Goal: Task Accomplishment & Management: Manage account settings

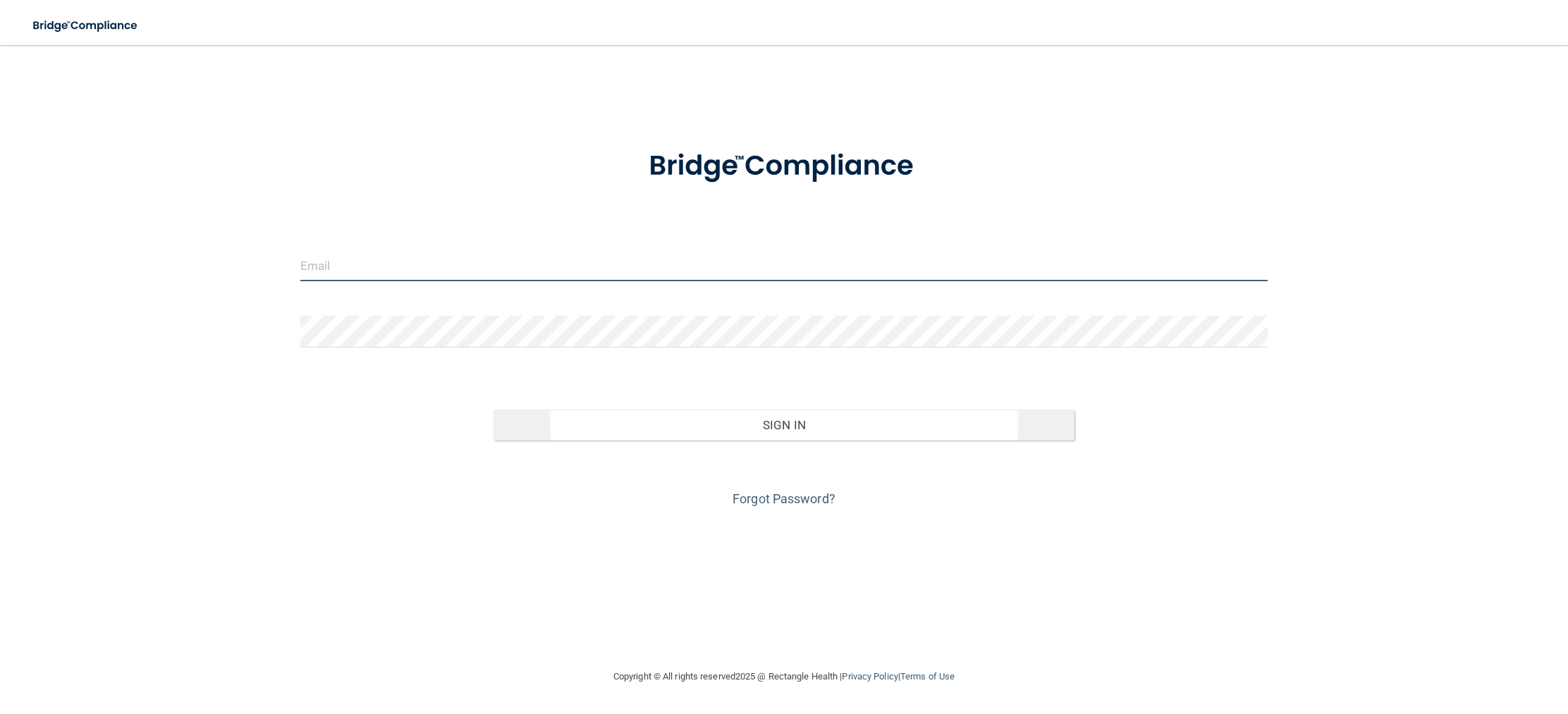
type input "[EMAIL_ADDRESS][DOMAIN_NAME]"
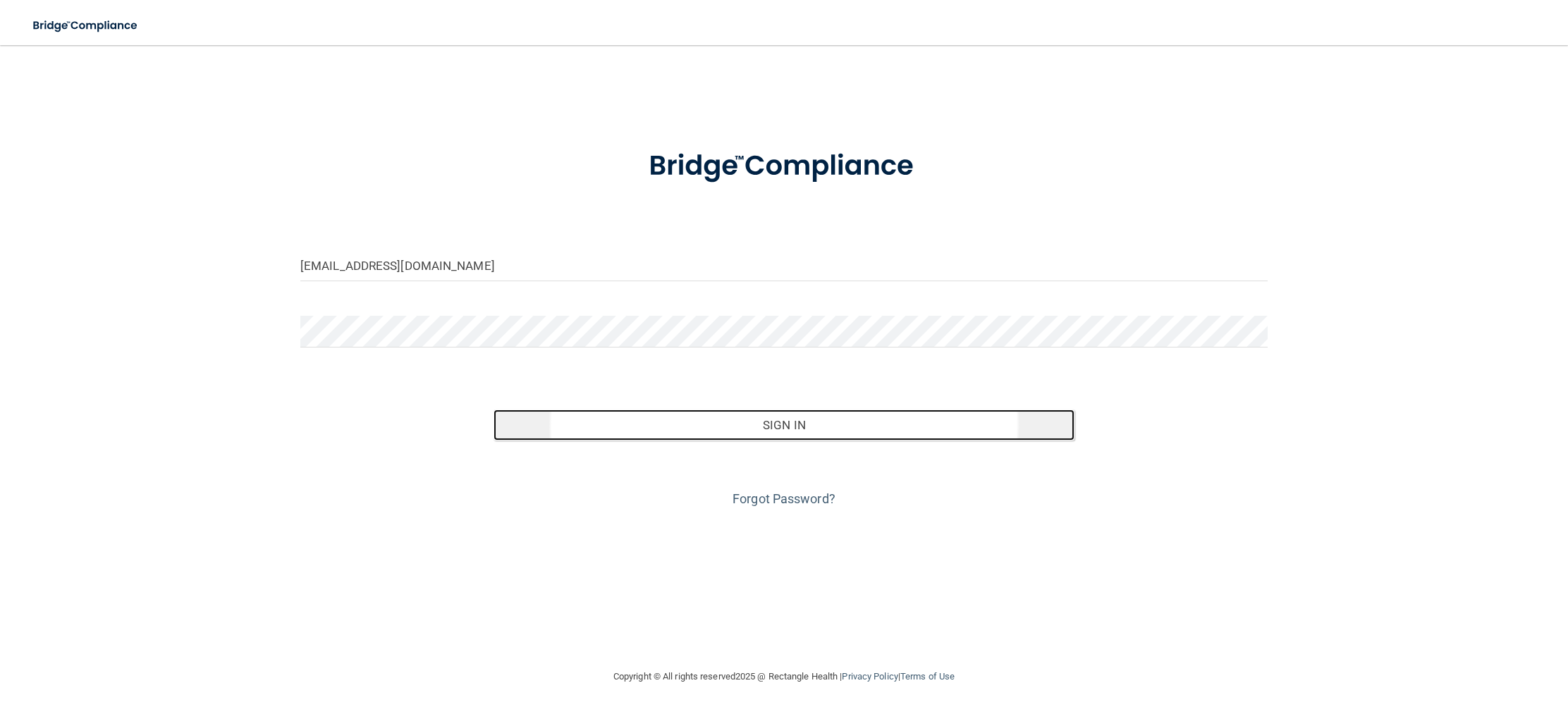
click at [726, 419] on button "Sign In" at bounding box center [784, 425] width 580 height 31
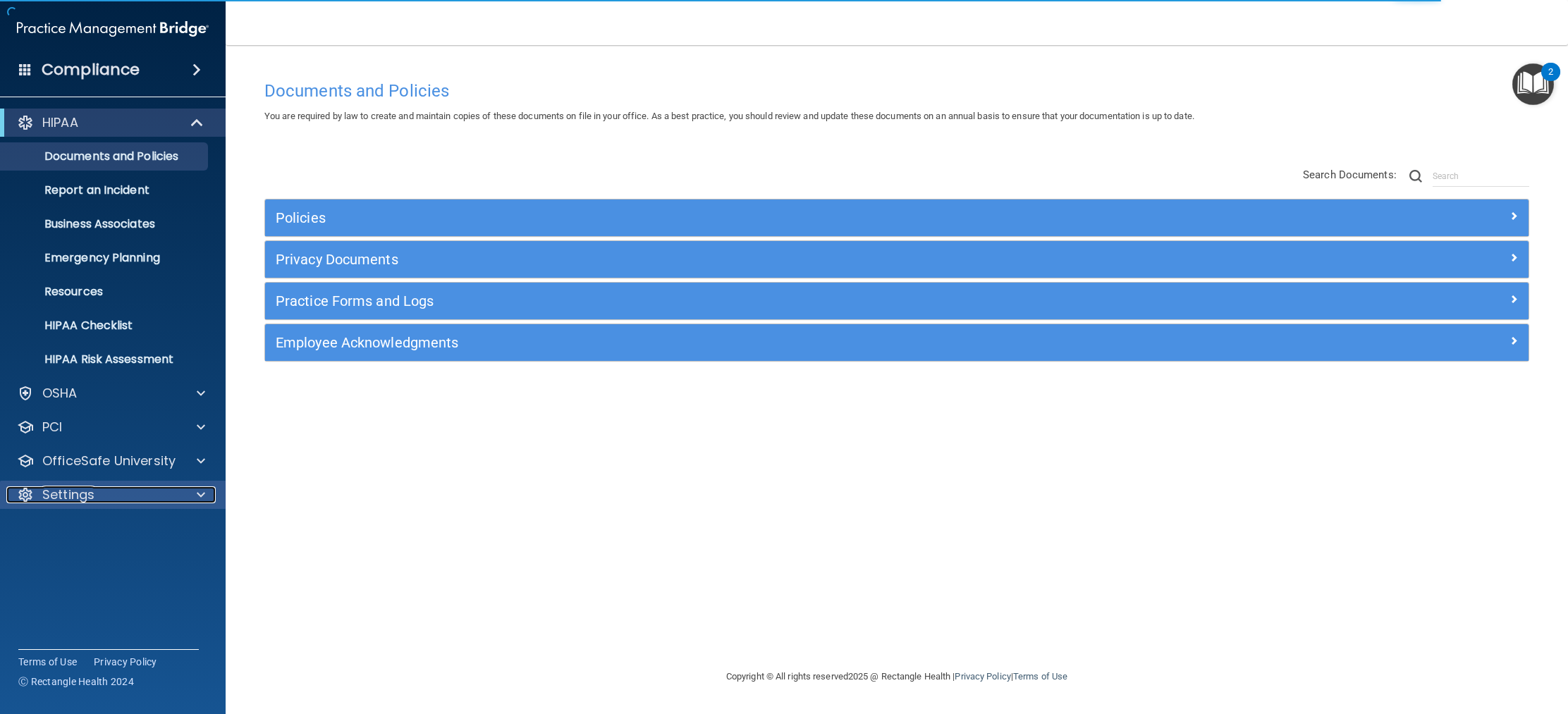
click at [200, 498] on span at bounding box center [200, 495] width 8 height 17
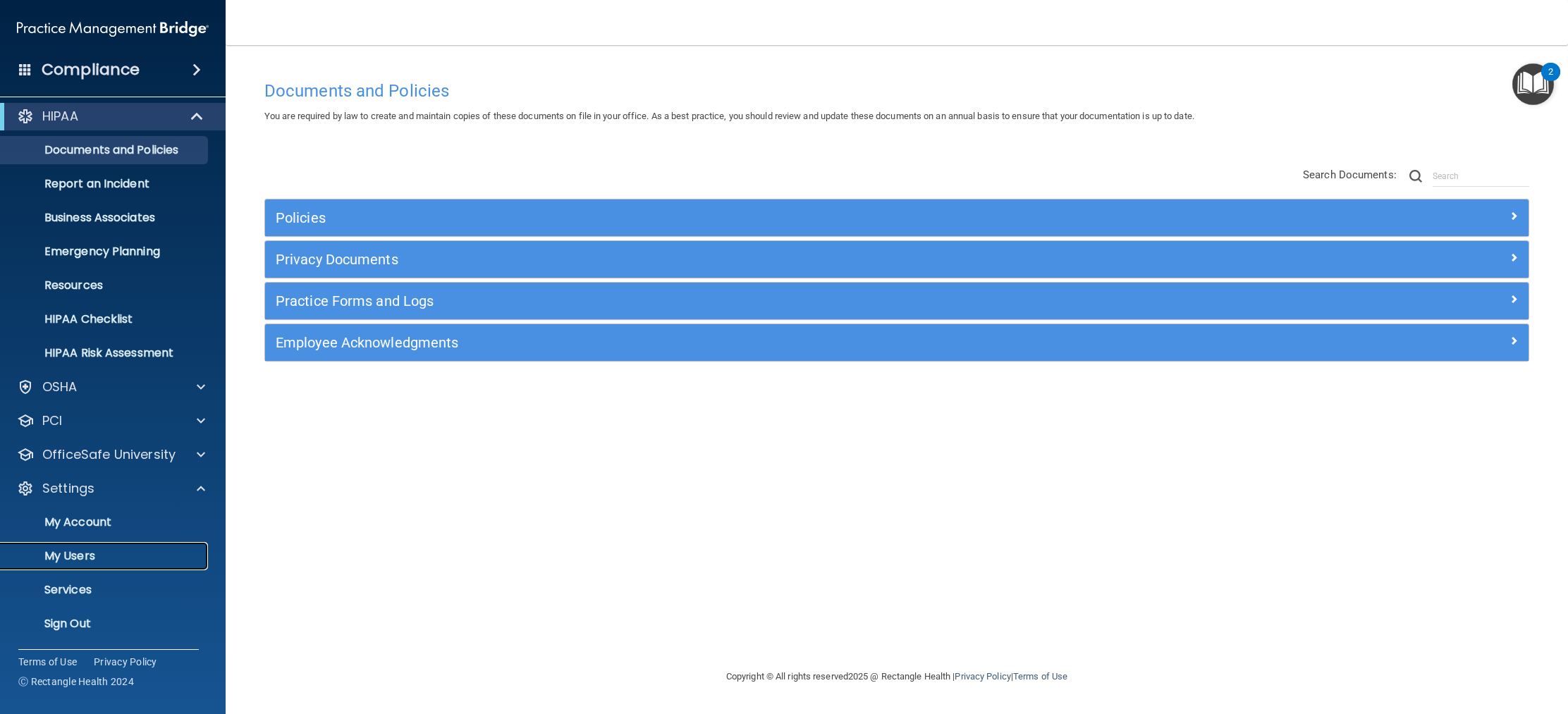
click at [98, 552] on p "My Users" at bounding box center [105, 556] width 192 height 14
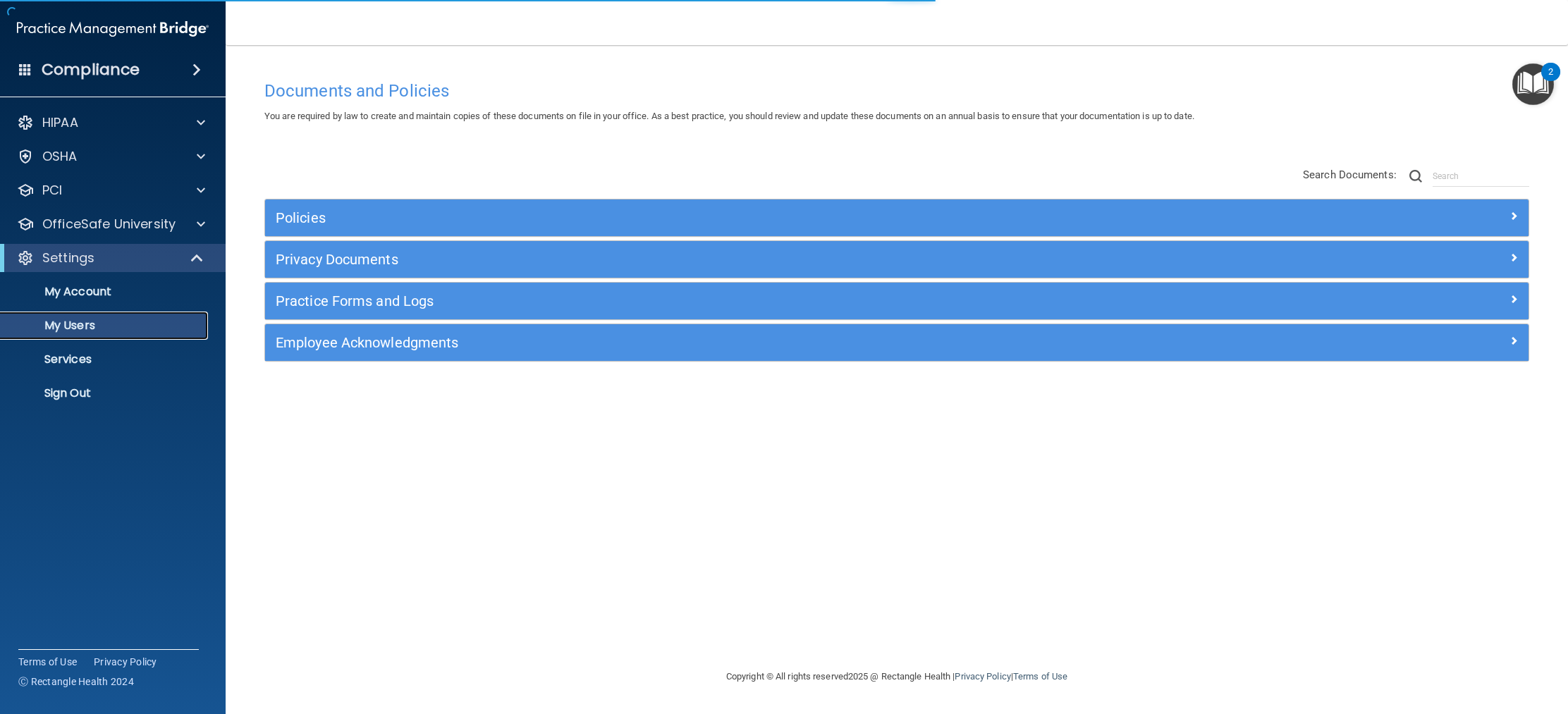
select select "20"
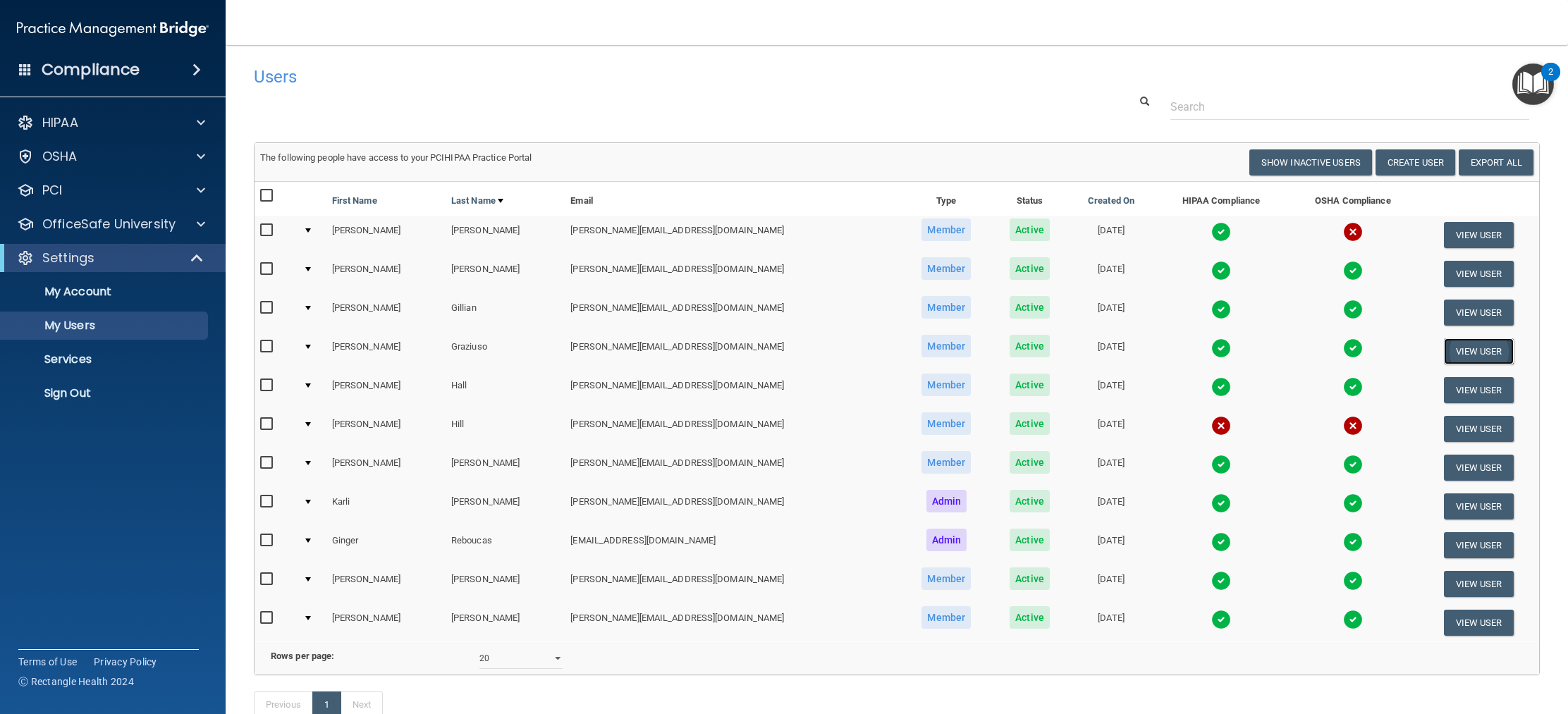
click at [1475, 348] on button "View User" at bounding box center [1478, 351] width 70 height 26
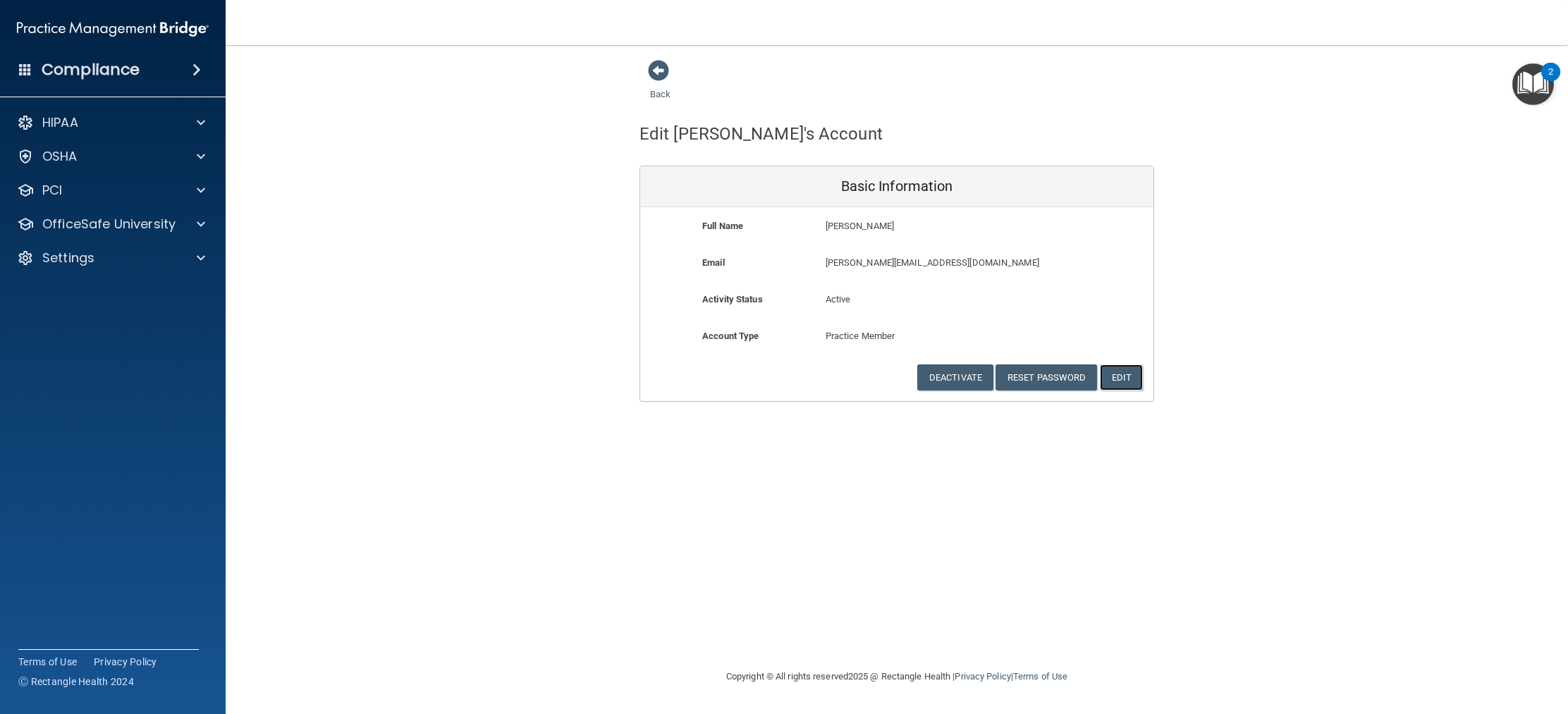
click at [1124, 380] on button "Edit" at bounding box center [1120, 378] width 43 height 26
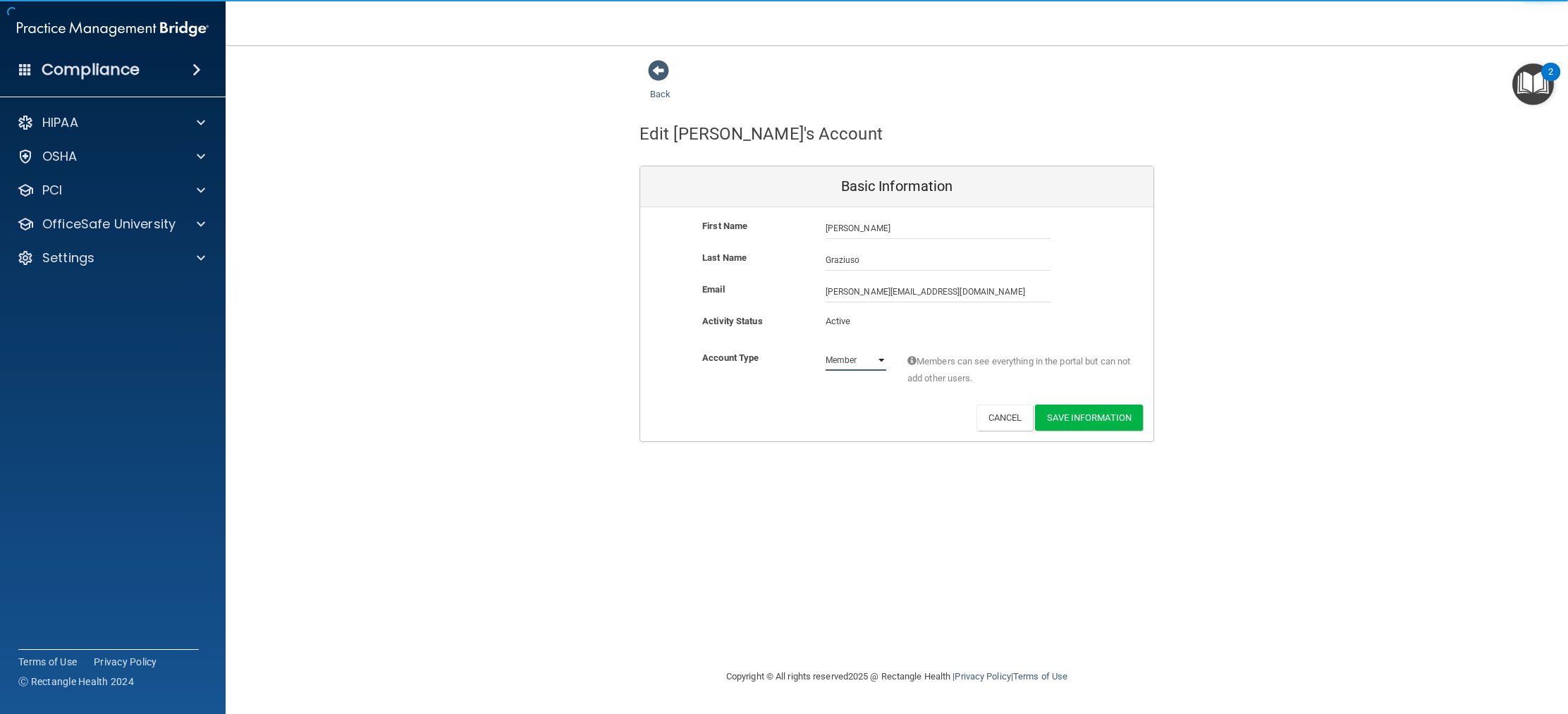
click at [866, 363] on select "Admin Member" at bounding box center [855, 360] width 61 height 21
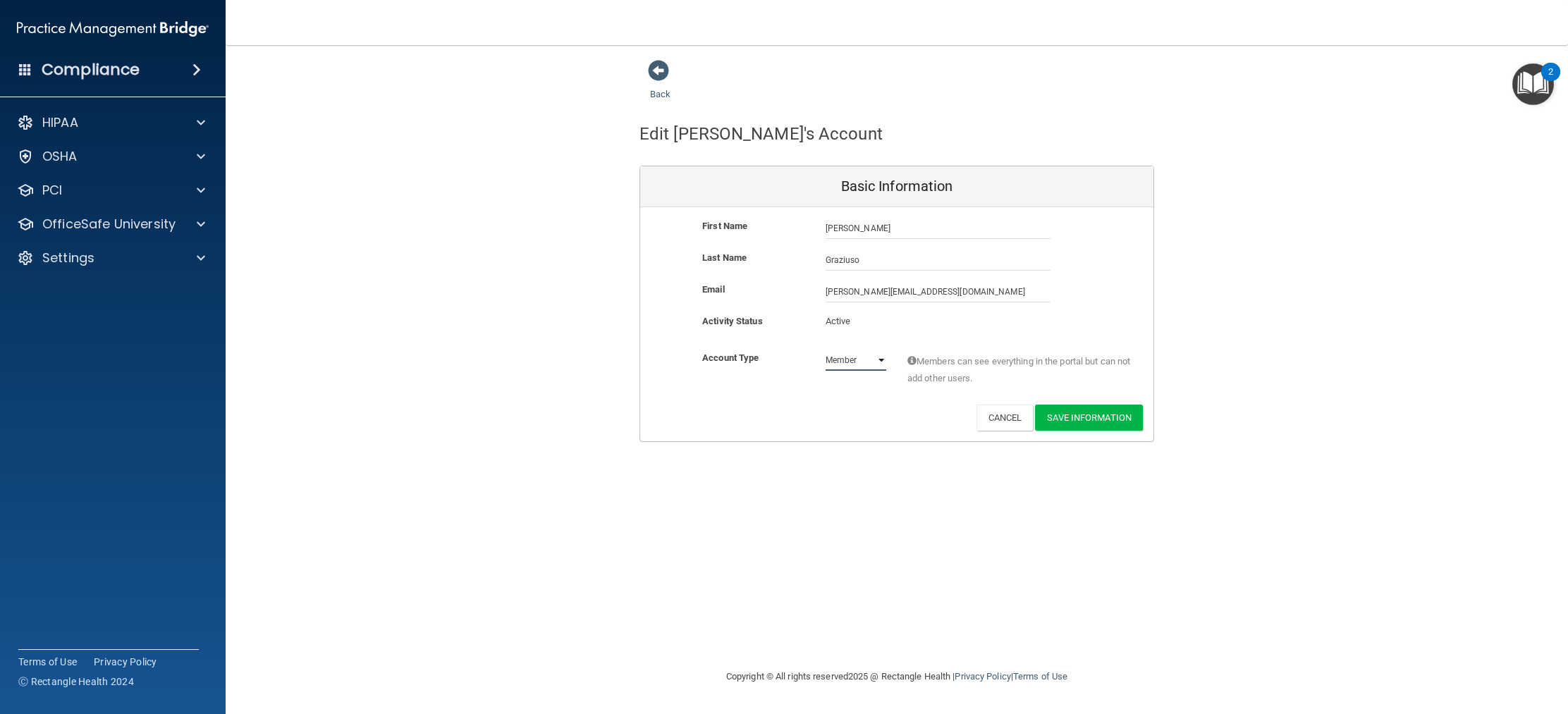
select select "practice_admin"
click at [825, 350] on select "Admin Member" at bounding box center [855, 360] width 61 height 21
click at [1099, 417] on button "Save Information" at bounding box center [1089, 418] width 108 height 26
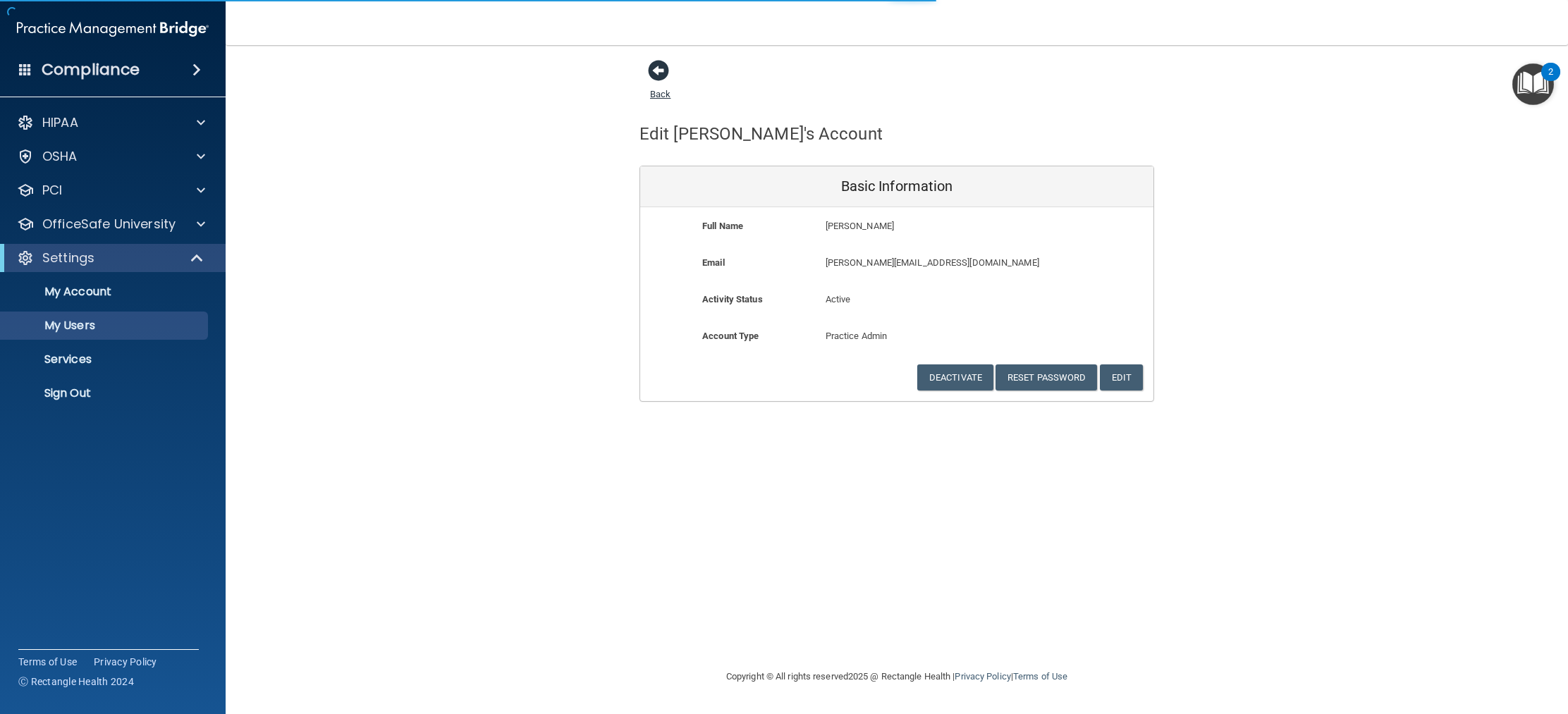
select select "20"
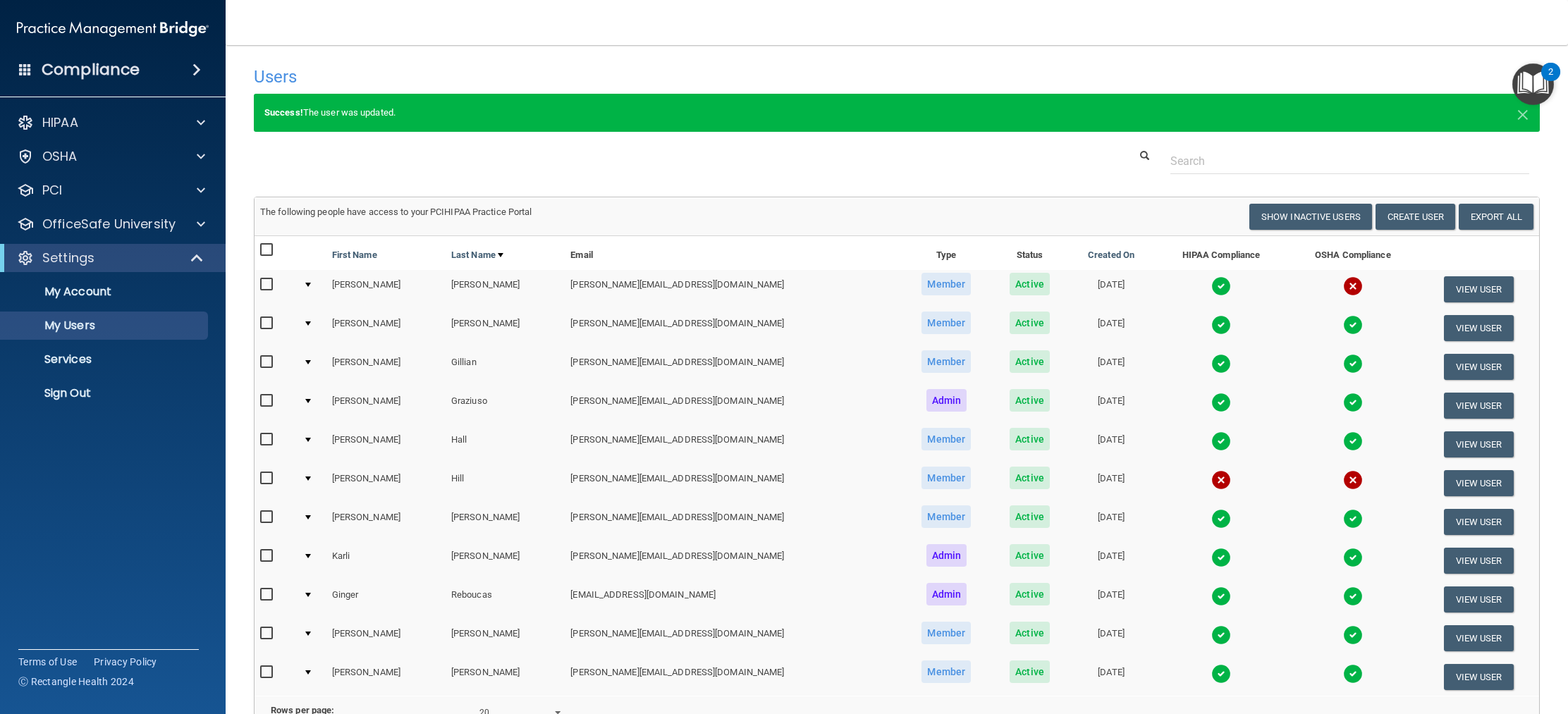
click at [1211, 288] on img at bounding box center [1221, 286] width 20 height 20
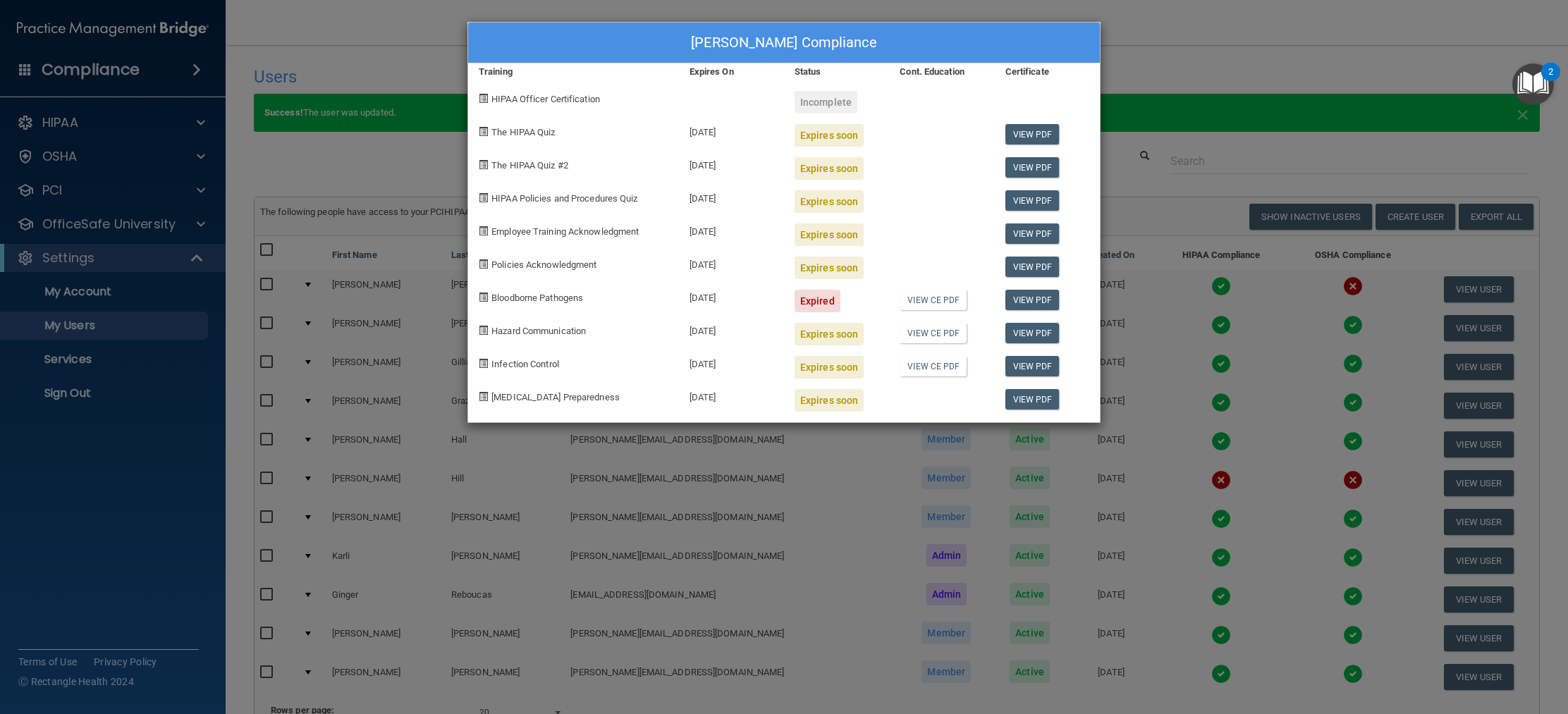
click at [1258, 50] on div "[PERSON_NAME] Compliance Training Expires On Status Cont. Education Certificate…" at bounding box center [784, 357] width 1568 height 714
